Goal: Task Accomplishment & Management: Use online tool/utility

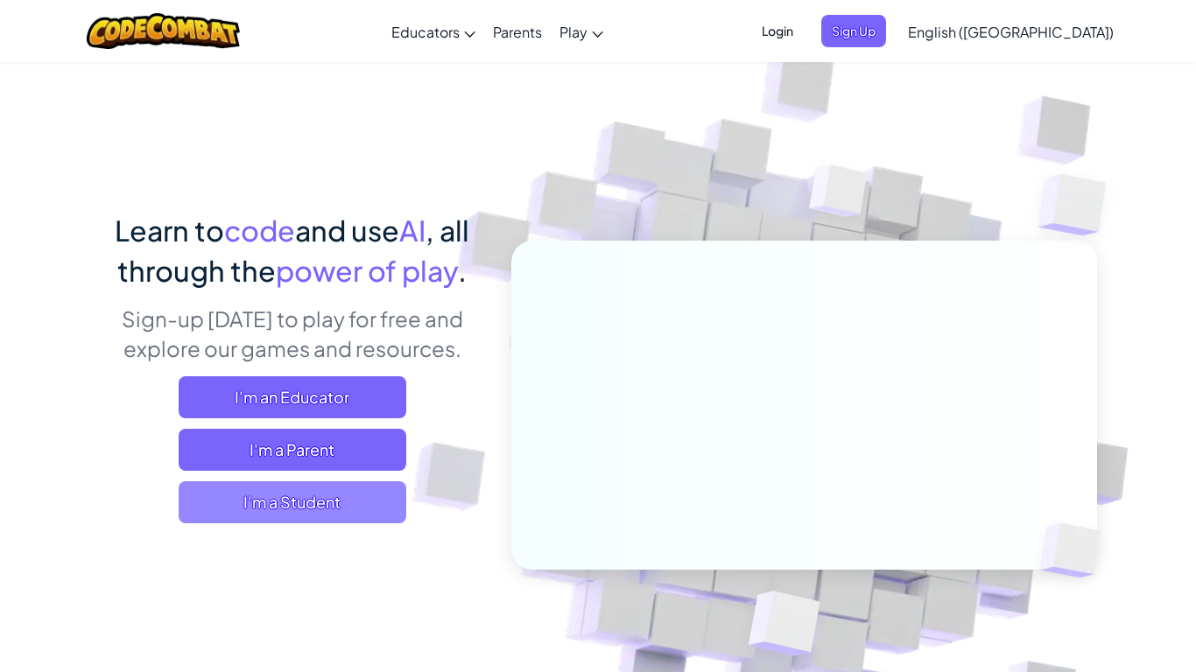
click at [323, 491] on span "I'm a Student" at bounding box center [293, 502] width 228 height 42
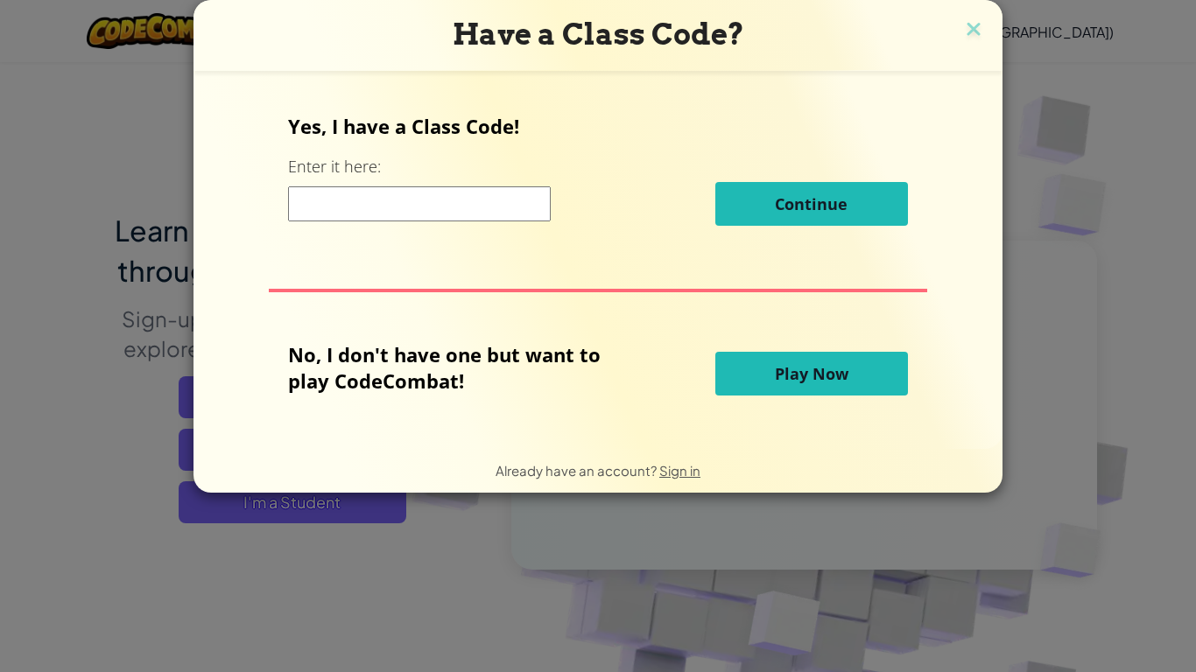
click at [508, 213] on input at bounding box center [419, 203] width 263 height 35
click at [775, 369] on span "Play Now" at bounding box center [812, 373] width 74 height 21
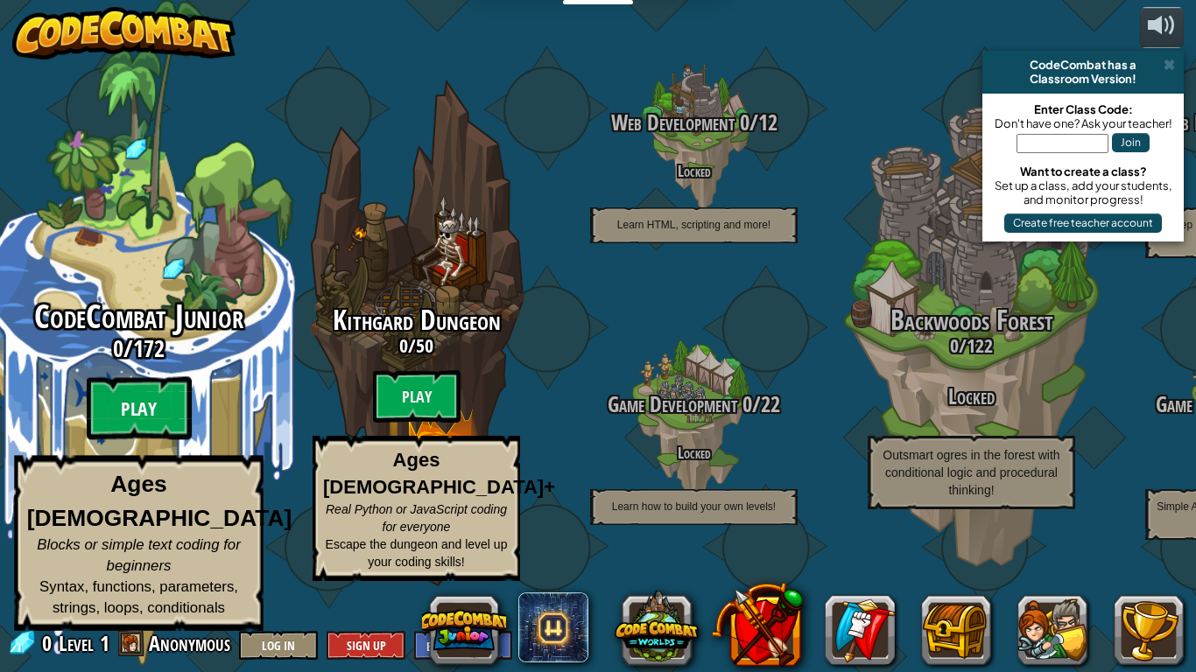
click at [146, 410] on btn "Play" at bounding box center [139, 408] width 105 height 63
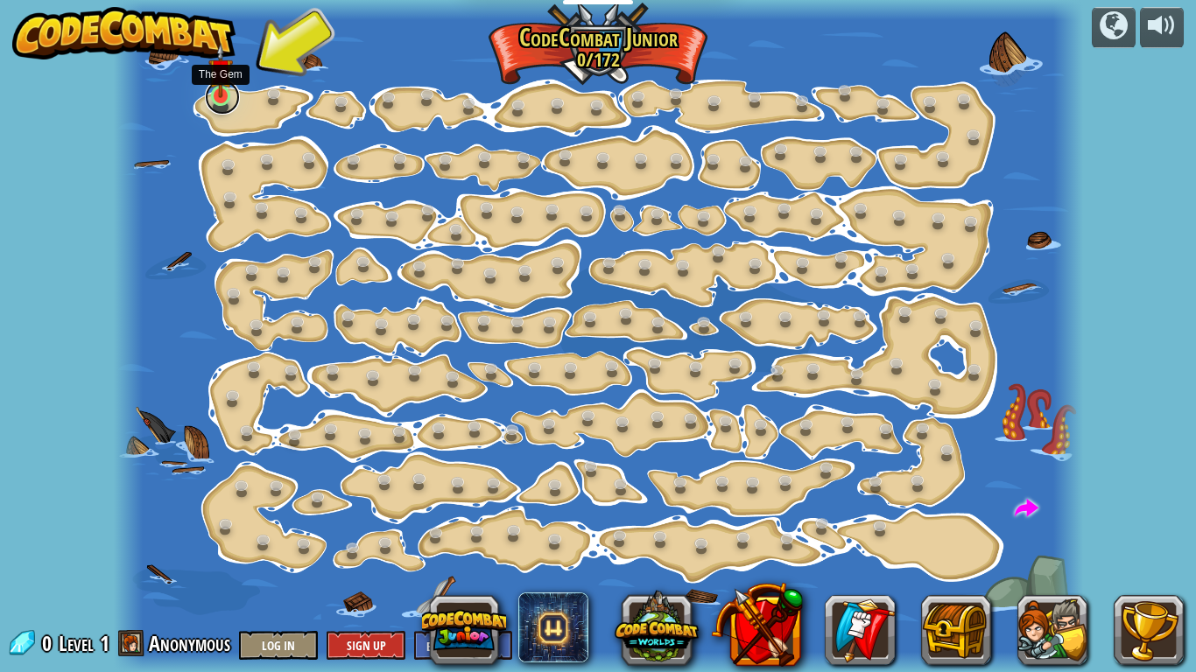
click at [228, 105] on link at bounding box center [222, 97] width 35 height 35
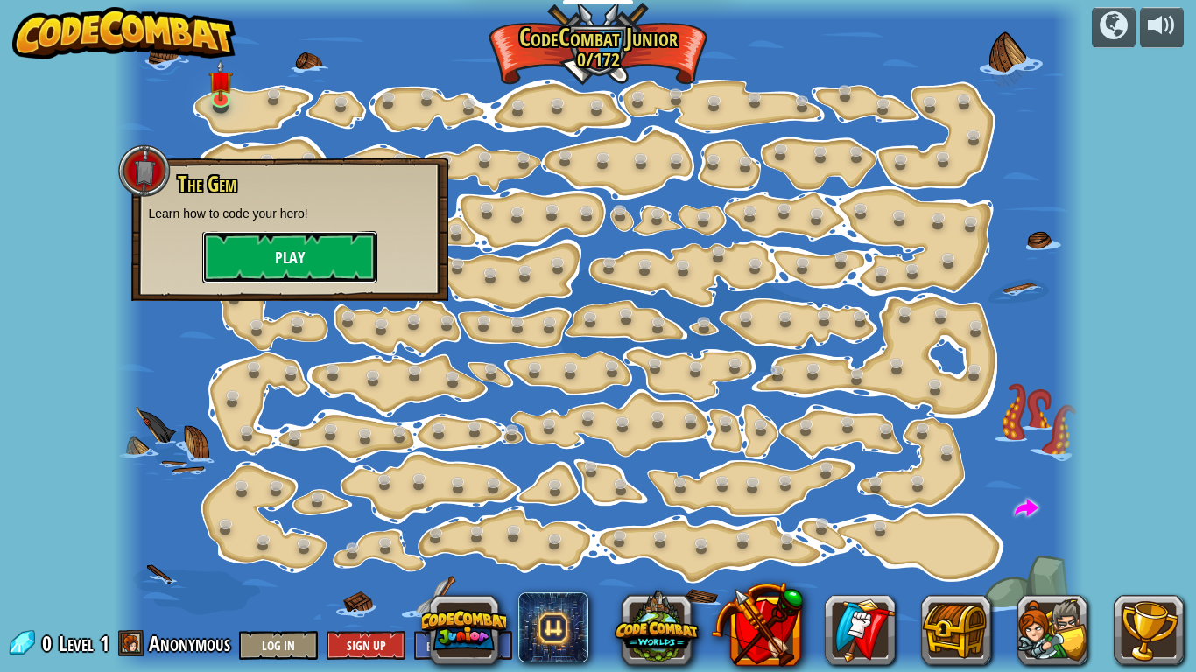
click at [263, 257] on button "Play" at bounding box center [289, 257] width 175 height 53
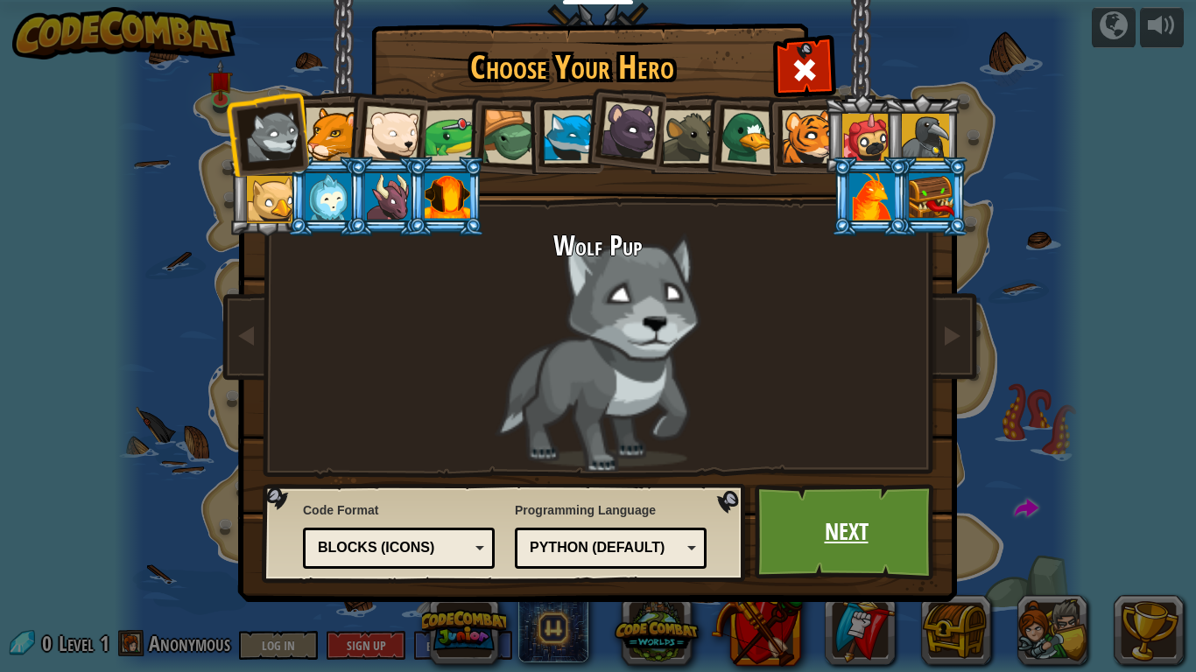
click at [890, 523] on link "Next" at bounding box center [845, 532] width 183 height 96
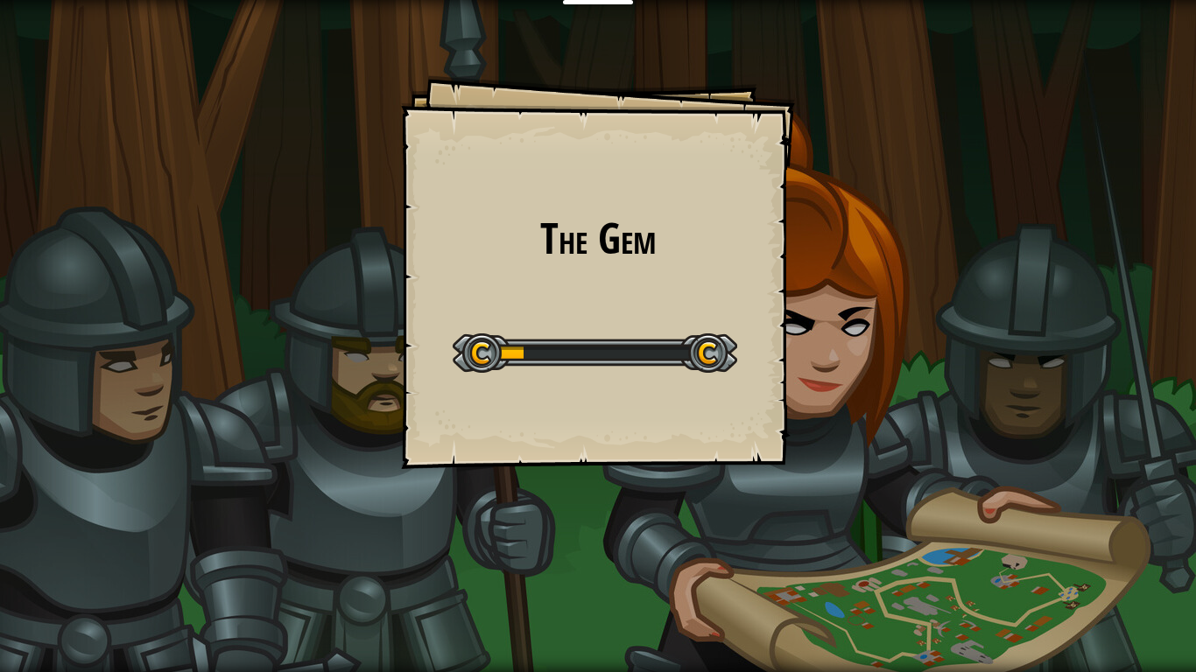
click at [890, 523] on div "The Gem Goals Start Level Error loading from server. Try refreshing the page. Y…" at bounding box center [598, 336] width 1196 height 672
